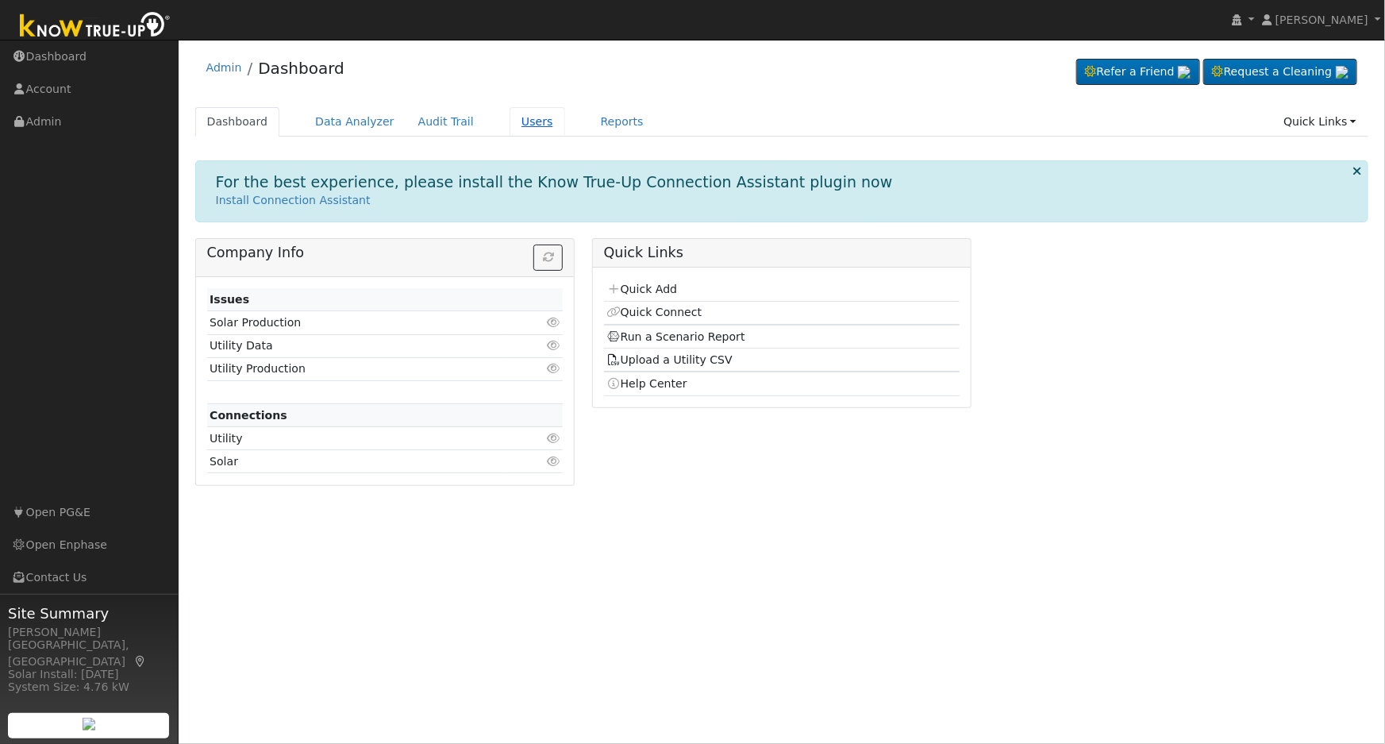
click at [522, 125] on link "Users" at bounding box center [538, 121] width 56 height 29
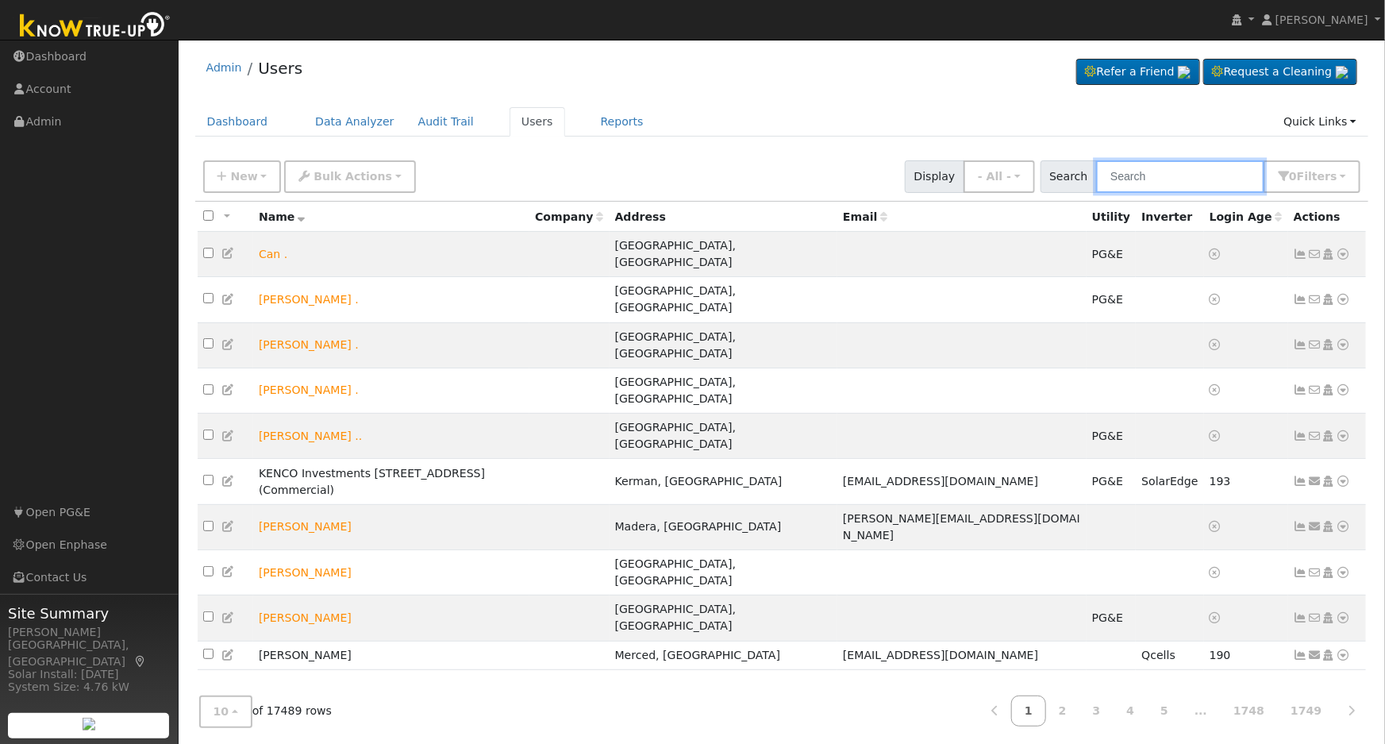
click at [1139, 182] on input "text" at bounding box center [1180, 176] width 168 height 33
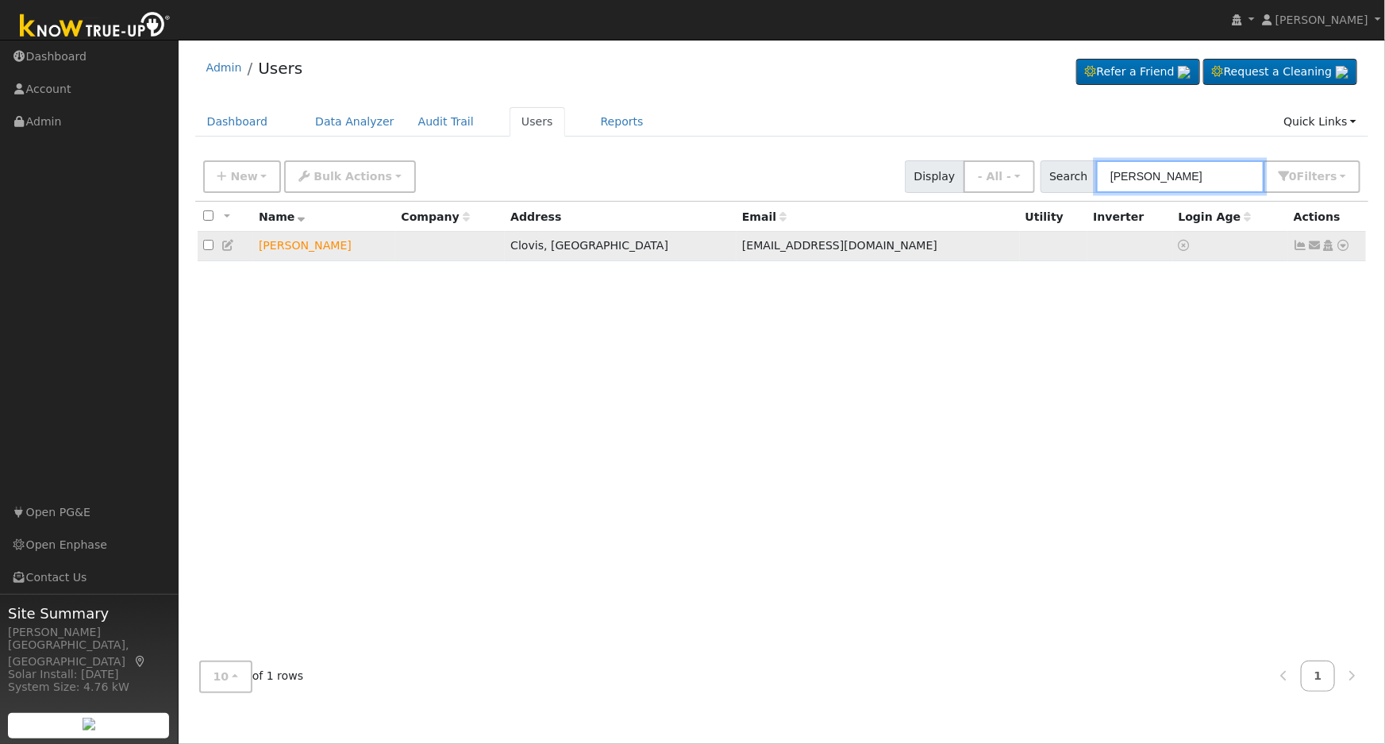
type input "[PERSON_NAME]"
click at [1346, 247] on icon at bounding box center [1344, 245] width 14 height 11
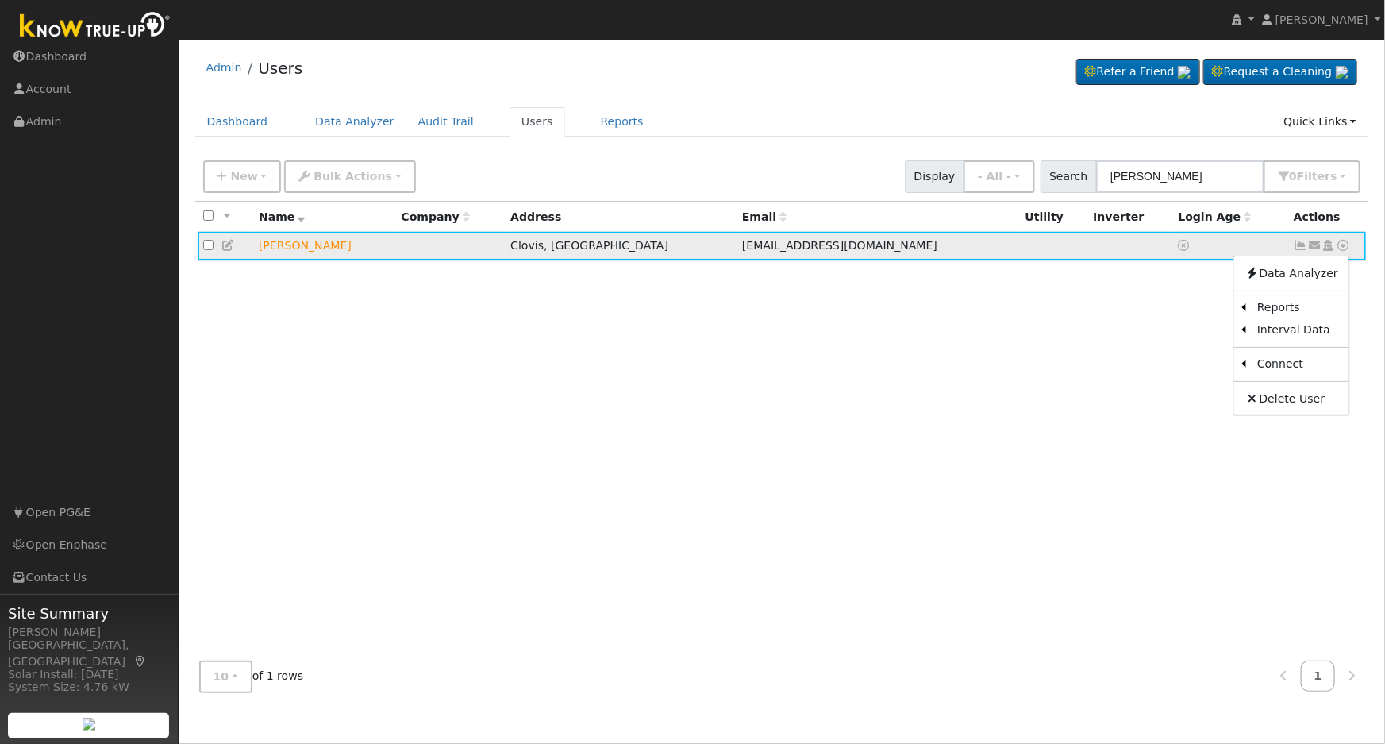
click at [1329, 248] on icon at bounding box center [1329, 245] width 14 height 11
